Goal: Book appointment/travel/reservation

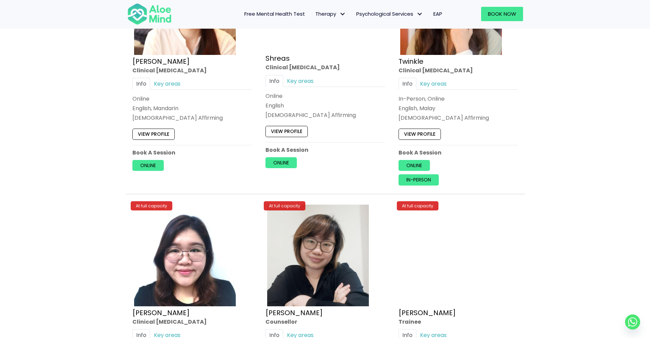
scroll to position [2932, 0]
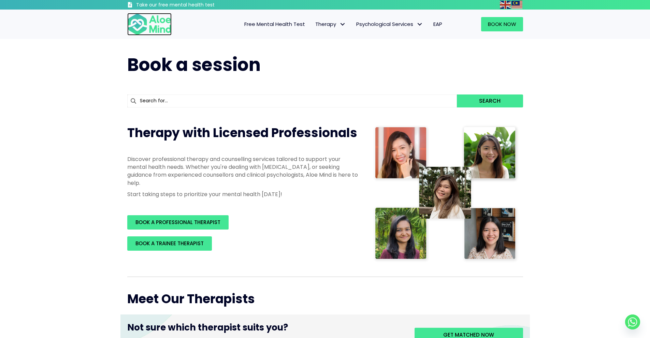
click at [158, 32] on img at bounding box center [149, 24] width 44 height 23
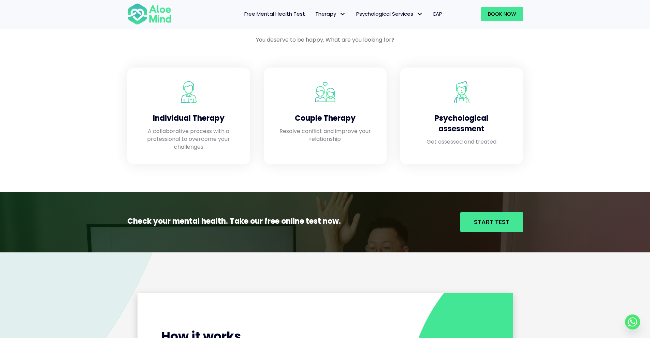
scroll to position [580, 0]
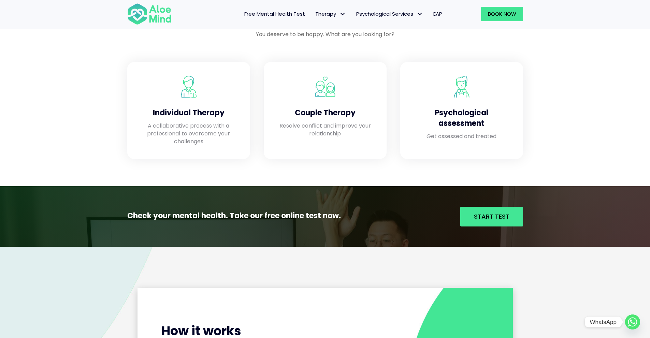
click at [637, 320] on circle "Whatsapp" at bounding box center [632, 321] width 15 height 15
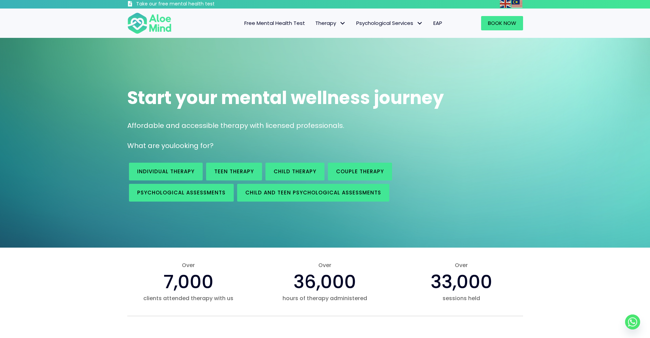
scroll to position [0, 0]
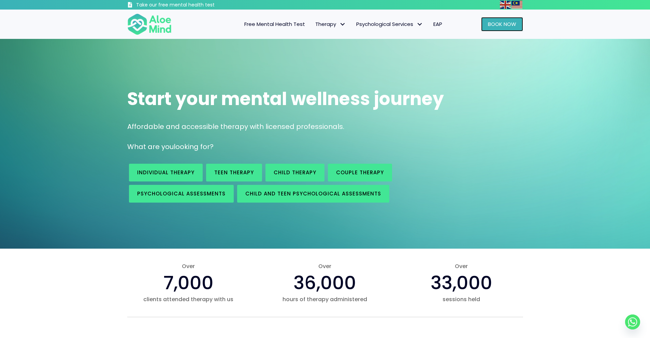
drag, startPoint x: 507, startPoint y: 21, endPoint x: 494, endPoint y: 25, distance: 14.3
click at [507, 21] on span "Book Now" at bounding box center [502, 23] width 28 height 7
click at [499, 27] on span "Book Now" at bounding box center [502, 23] width 28 height 7
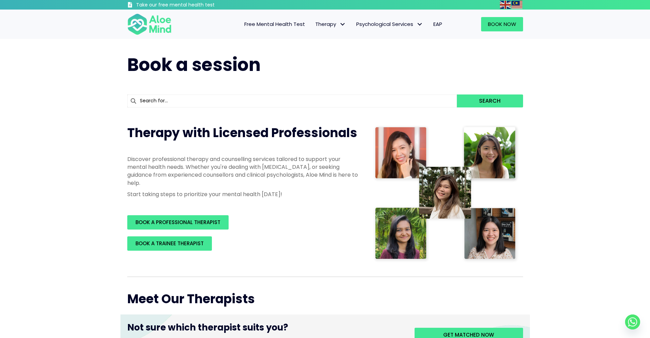
click at [400, 150] on img at bounding box center [446, 193] width 146 height 138
click at [407, 96] on input "text" at bounding box center [292, 100] width 330 height 13
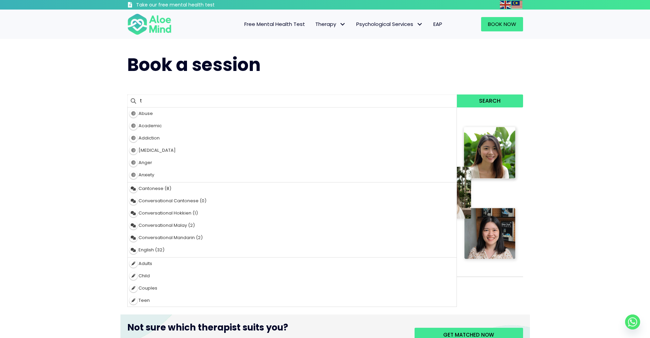
type input "tw"
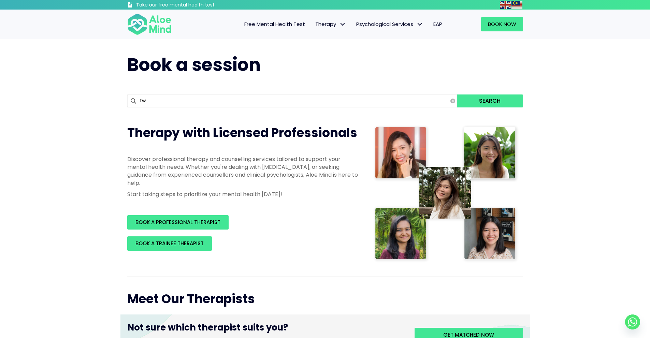
type input "twinkle"
type input "twinkl"
click at [457, 94] on button "Search" at bounding box center [490, 100] width 66 height 13
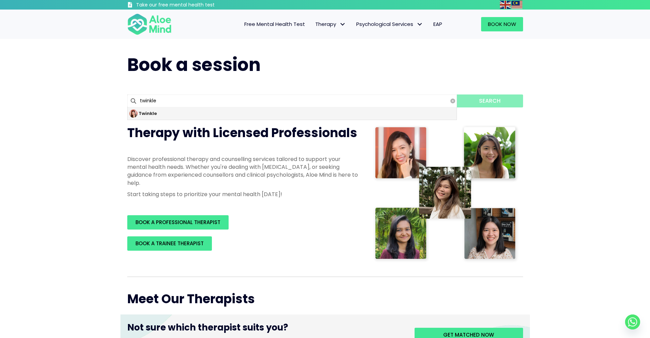
click at [278, 119] on div "Twinkle" at bounding box center [292, 113] width 329 height 12
type input "Twinkle"
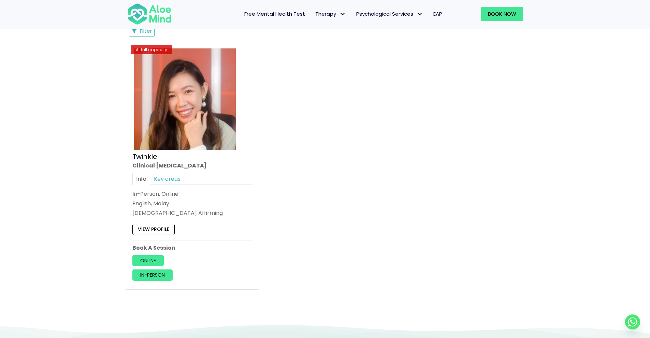
scroll to position [375, 0]
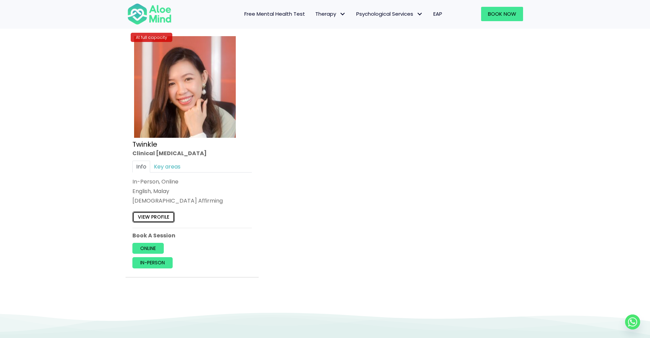
click at [161, 221] on link "View profile" at bounding box center [153, 217] width 42 height 11
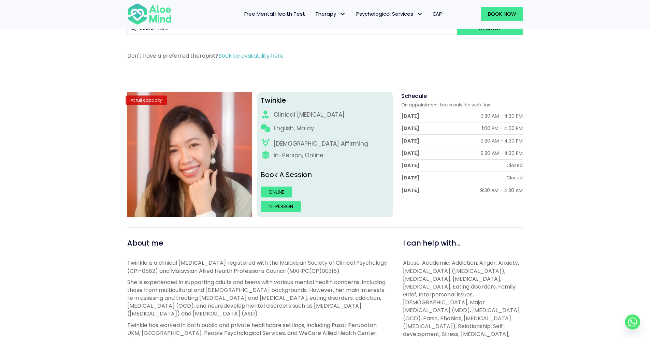
scroll to position [34, 0]
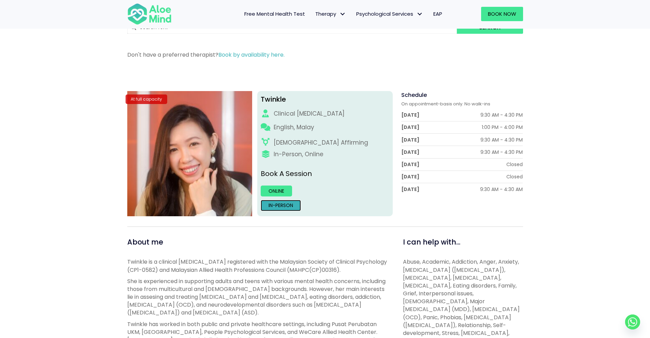
click at [286, 204] on link "In-person" at bounding box center [280, 205] width 40 height 11
